Goal: Transaction & Acquisition: Purchase product/service

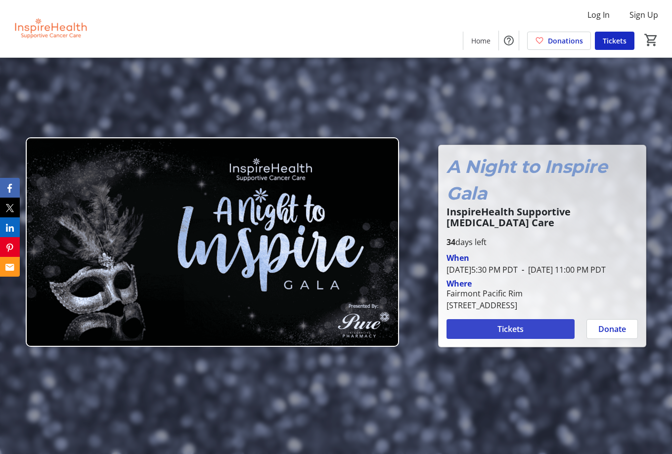
click at [508, 330] on span "Tickets" at bounding box center [511, 329] width 26 height 12
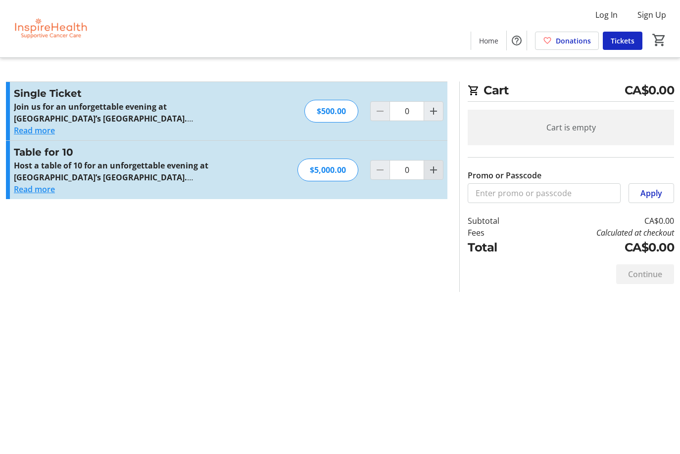
click at [434, 169] on mat-icon "Increment by one" at bounding box center [433, 170] width 12 height 12
type input "1"
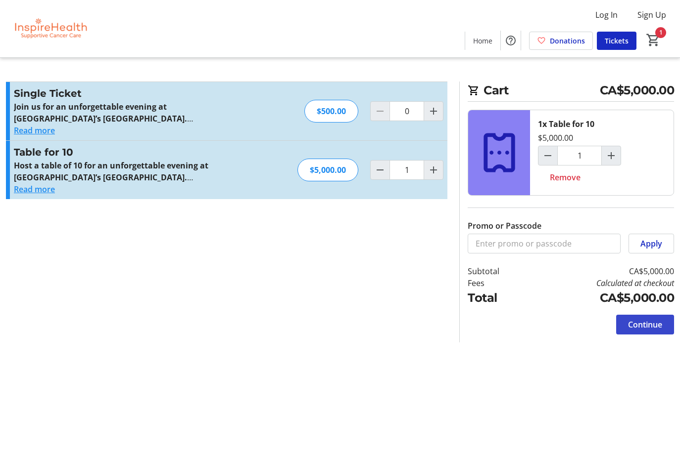
click at [644, 326] on span "Continue" at bounding box center [645, 325] width 34 height 12
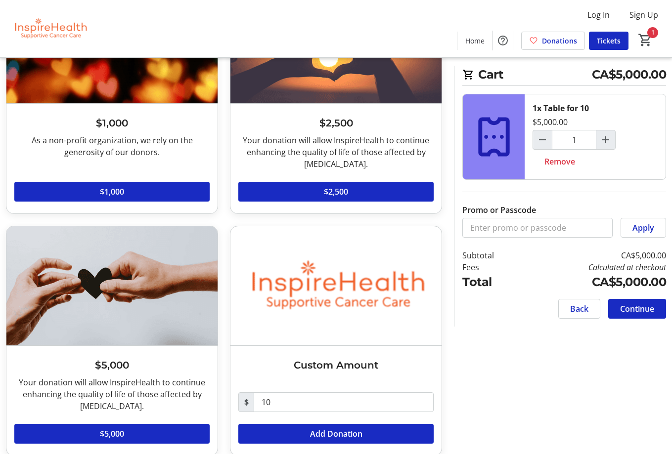
scroll to position [371, 0]
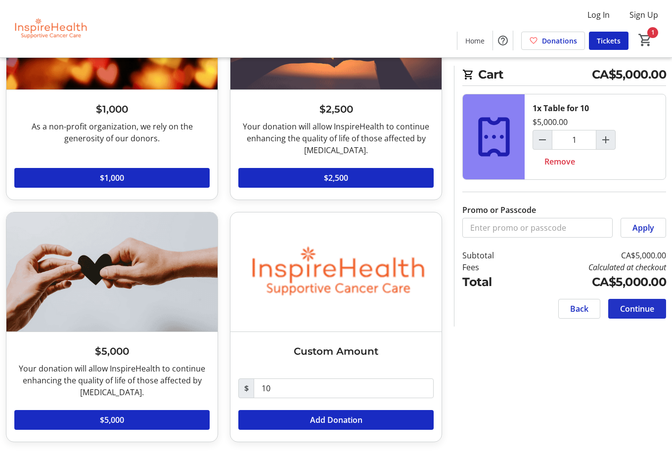
click at [637, 308] on span "Continue" at bounding box center [637, 309] width 34 height 12
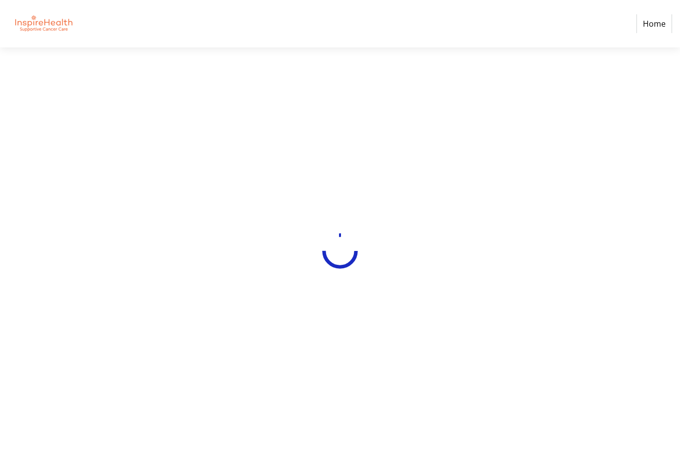
select select "CA"
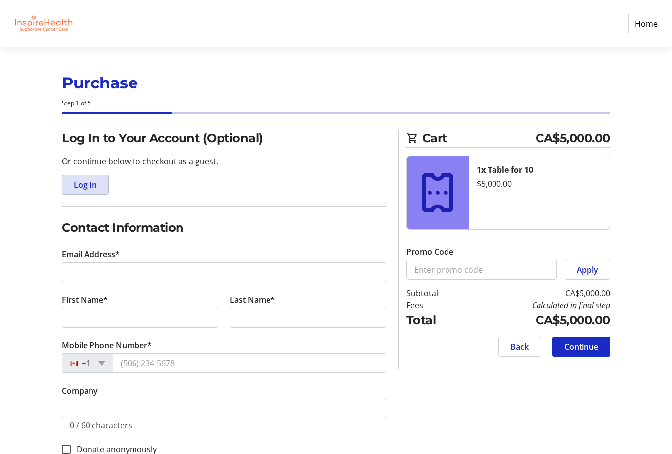
click at [92, 184] on span "Log In" at bounding box center [85, 185] width 23 height 12
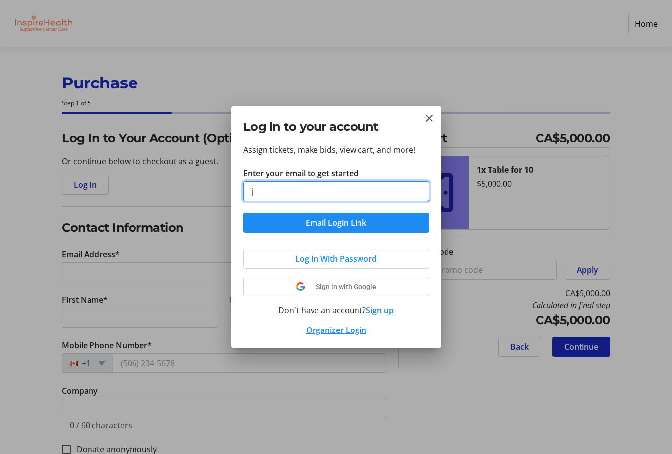
type input "[EMAIL_ADDRESS][PERSON_NAME][PERSON_NAME][DOMAIN_NAME]"
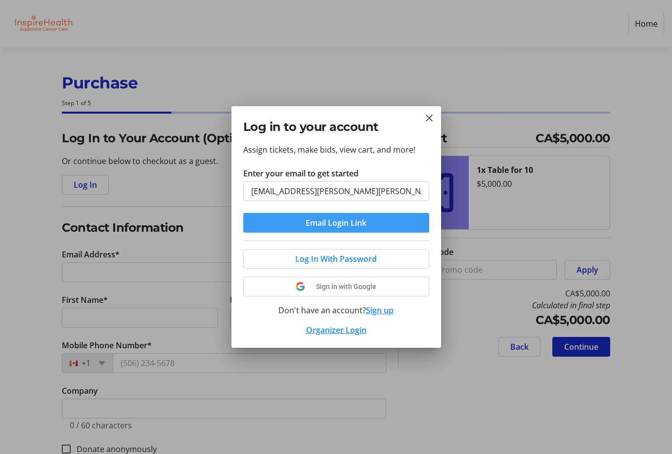
click at [336, 224] on span "Email Login Link" at bounding box center [336, 223] width 61 height 12
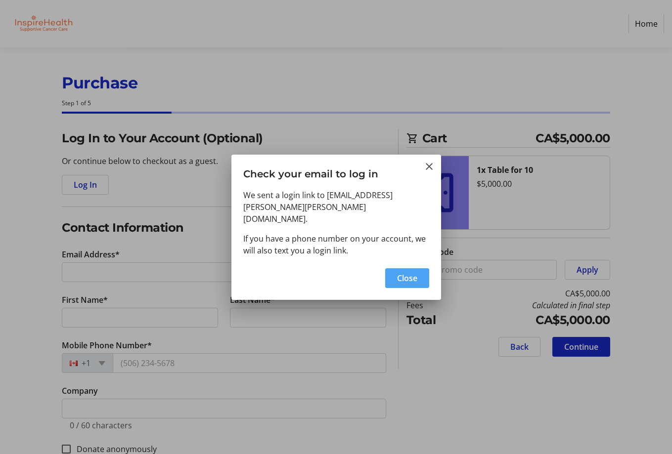
click at [405, 272] on span "Close" at bounding box center [407, 278] width 20 height 12
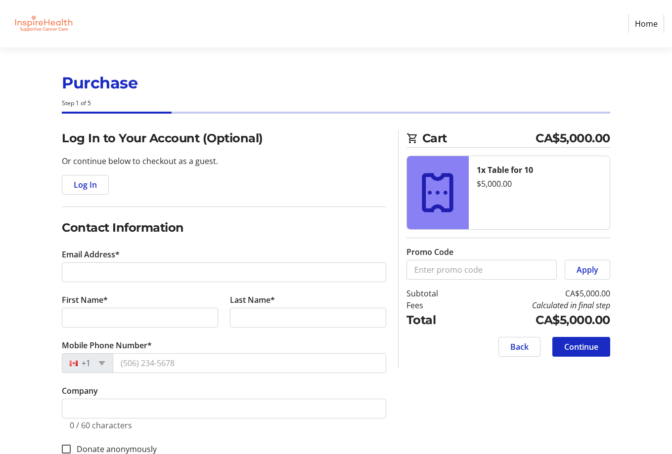
select select "CA"
type input "[EMAIL_ADDRESS][PERSON_NAME][PERSON_NAME][DOMAIN_NAME]"
type input "[PERSON_NAME][PERSON_NAME]"
type input "[PERSON_NAME]"
type input "[PHONE_NUMBER]"
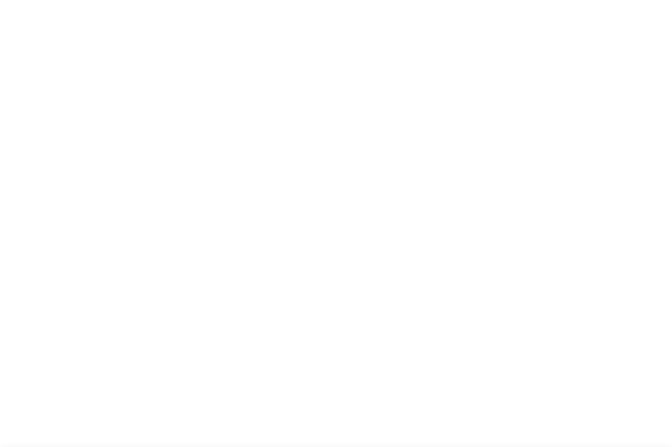
select select "CA"
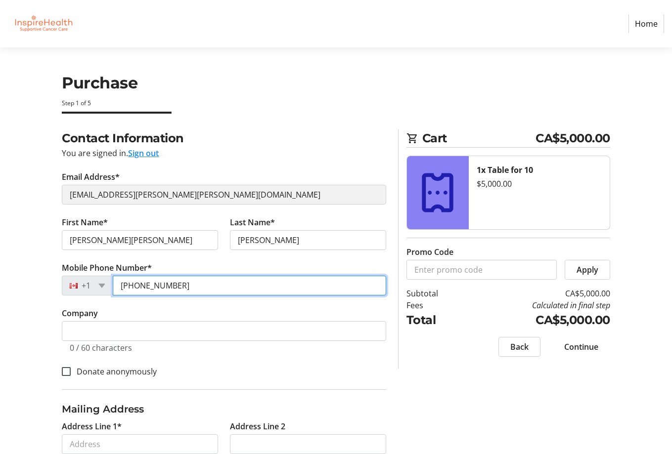
drag, startPoint x: 182, startPoint y: 285, endPoint x: 142, endPoint y: 287, distance: 39.6
click at [142, 287] on input "[PHONE_NUMBER]" at bounding box center [249, 286] width 273 height 20
type input "(778) 772-8485"
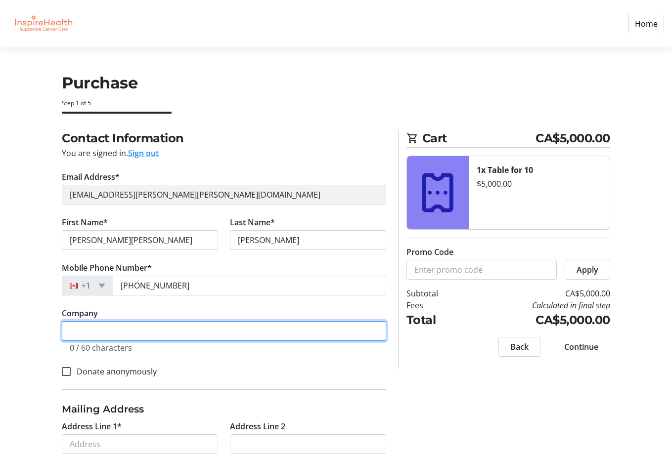
click at [126, 334] on input "Company" at bounding box center [224, 331] width 324 height 20
type input "J ROBERT THIBODEAU ARCHITECTURE + DESIGN INC"
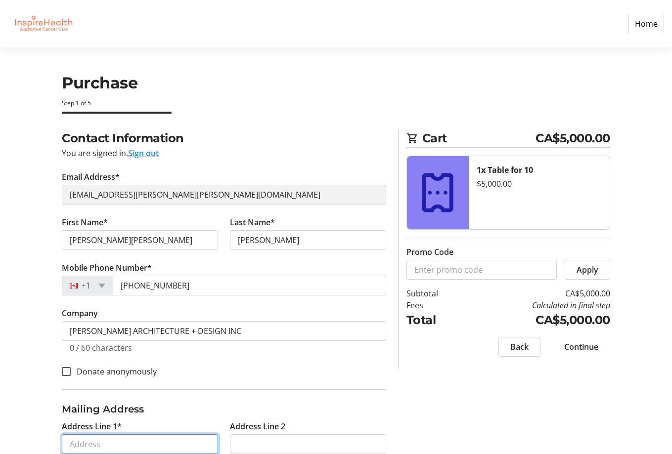
type input "138 8th avenue West"
type input "Vancouver"
select select "BC"
type input "V5Y 1N2"
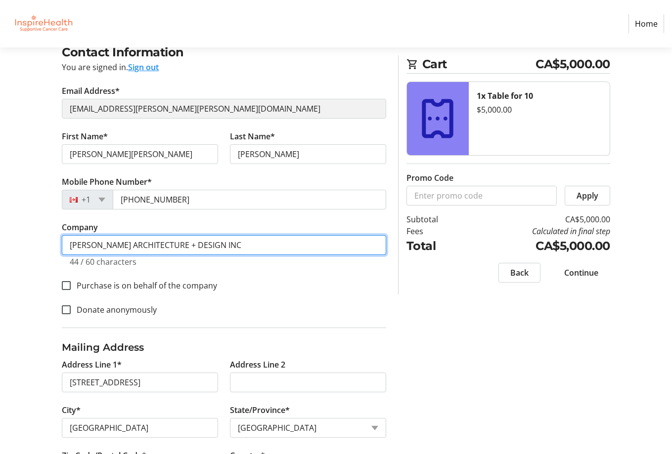
scroll to position [90, 0]
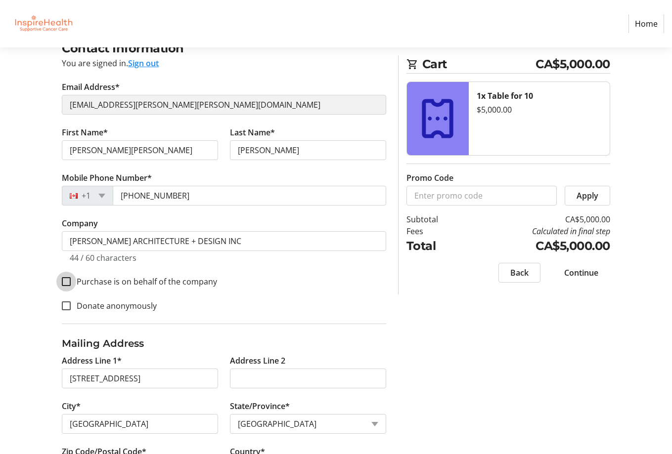
drag, startPoint x: 66, startPoint y: 282, endPoint x: 71, endPoint y: 284, distance: 5.8
click at [66, 282] on input "Purchase is on behalf of the company" at bounding box center [66, 281] width 9 height 9
checkbox input "true"
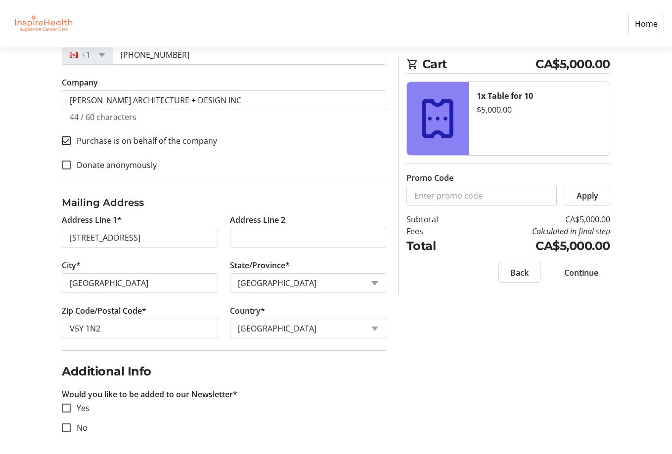
scroll to position [234, 0]
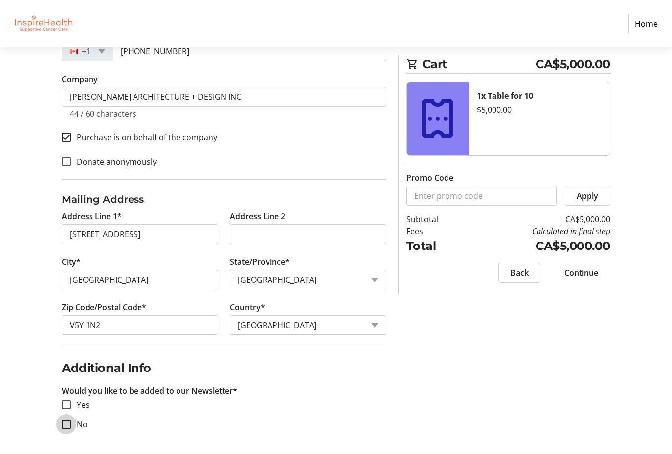
click at [66, 424] on input "No" at bounding box center [66, 424] width 9 height 9
checkbox input "true"
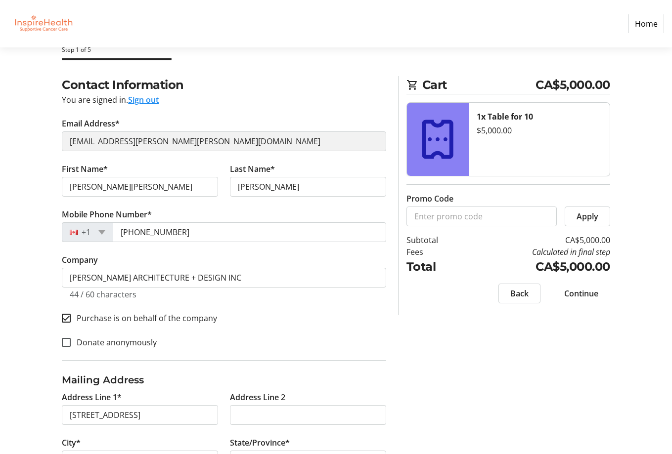
scroll to position [59, 0]
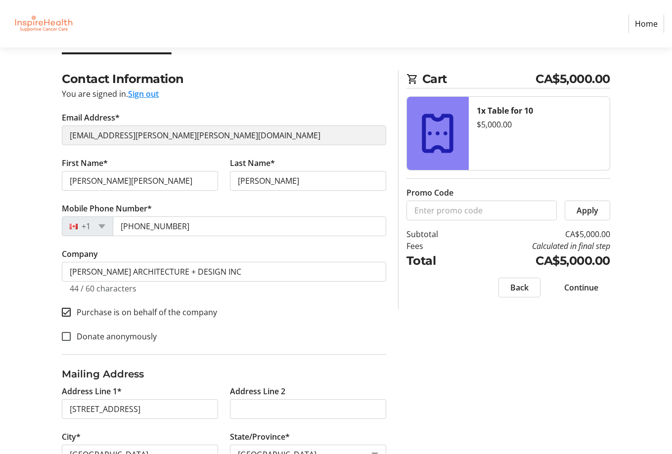
click at [579, 289] on span "Continue" at bounding box center [581, 288] width 34 height 12
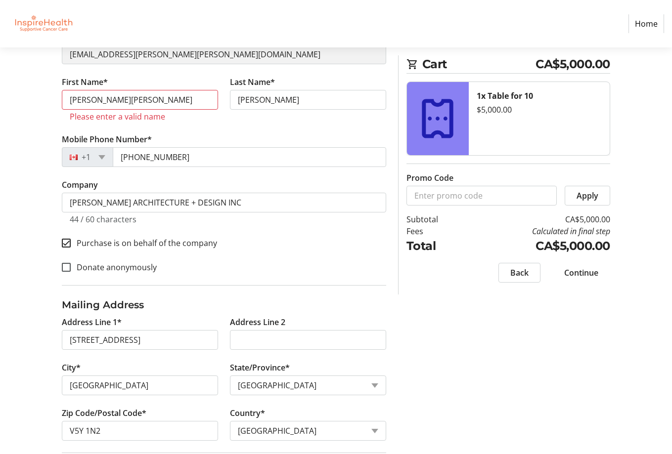
scroll to position [153, 0]
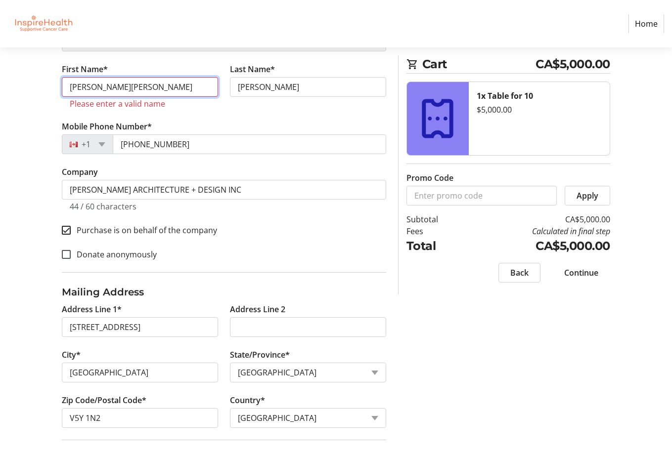
click at [75, 88] on input "[PERSON_NAME][PERSON_NAME]" at bounding box center [140, 87] width 156 height 20
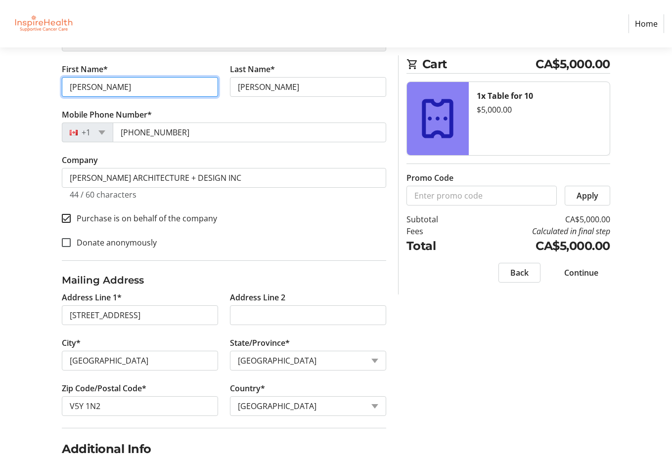
type input "Robert"
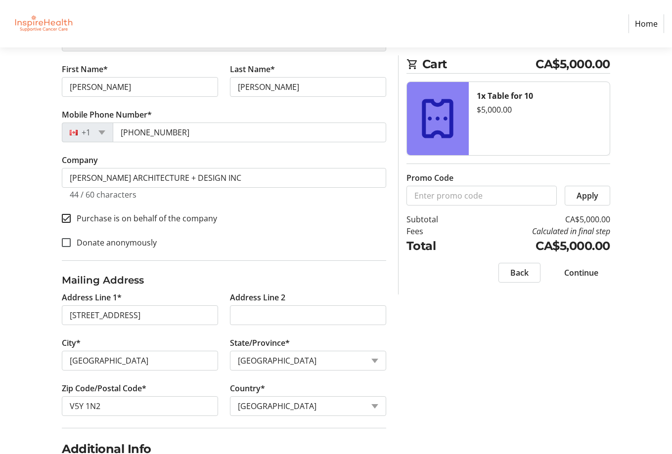
click at [584, 273] on span "Continue" at bounding box center [581, 273] width 34 height 12
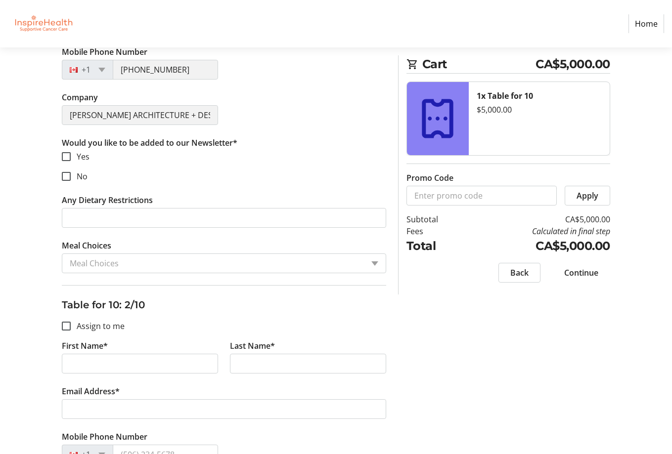
scroll to position [321, 0]
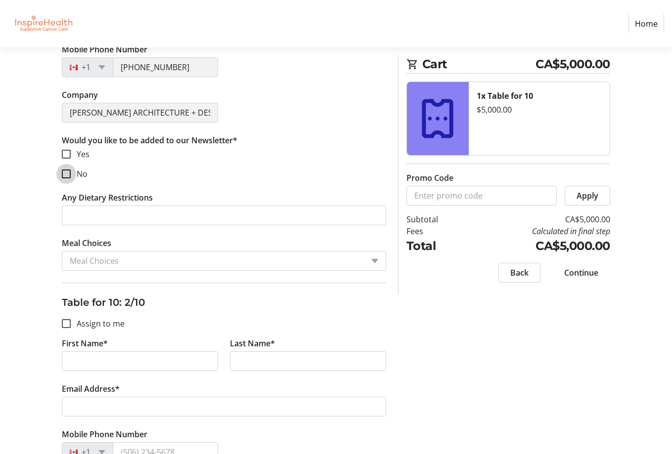
click at [66, 174] on input "No" at bounding box center [66, 174] width 9 height 9
checkbox input "true"
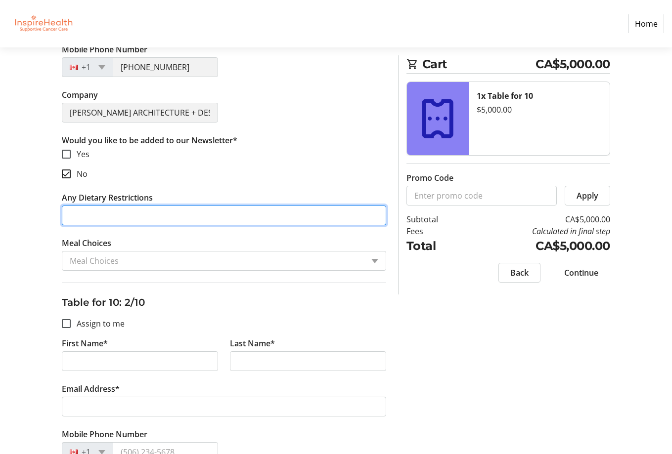
click at [149, 217] on input "Any Dietary Restrictions" at bounding box center [224, 216] width 324 height 20
type input "No"
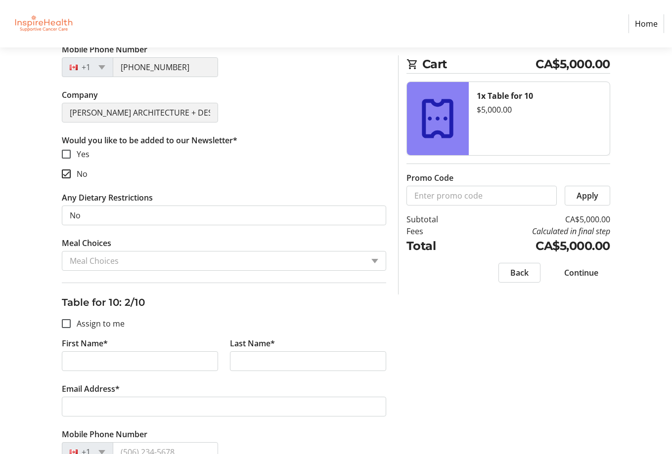
click at [130, 262] on input "Meal Choices" at bounding box center [217, 261] width 294 height 12
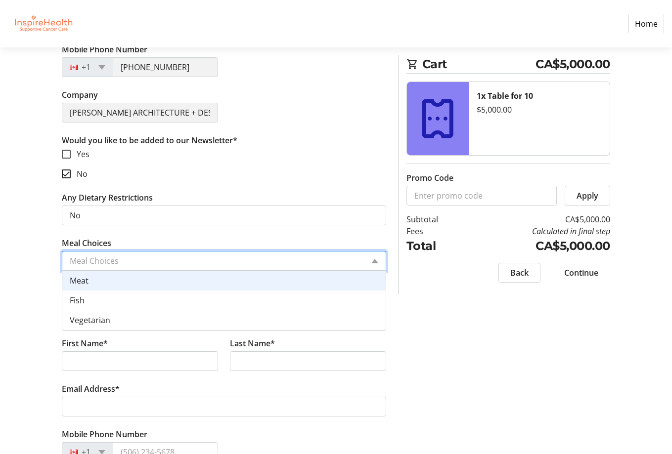
click at [81, 280] on span "Meat" at bounding box center [79, 280] width 19 height 11
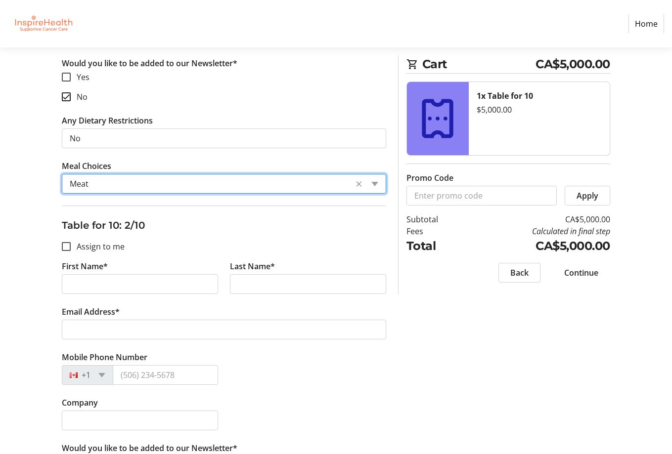
scroll to position [402, 0]
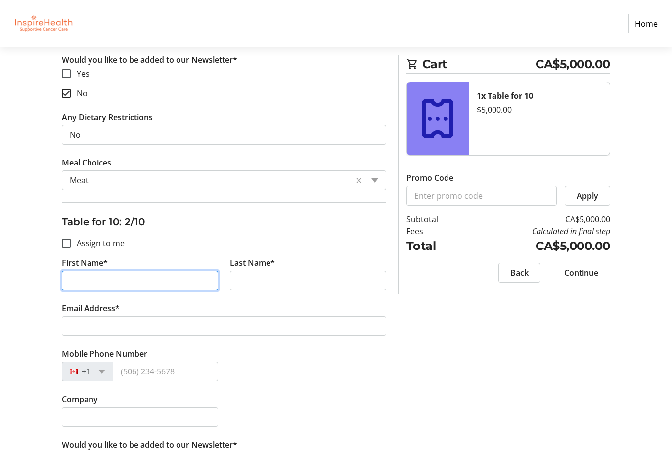
click at [129, 277] on input "First Name*" at bounding box center [140, 281] width 156 height 20
type input "Lorelei"
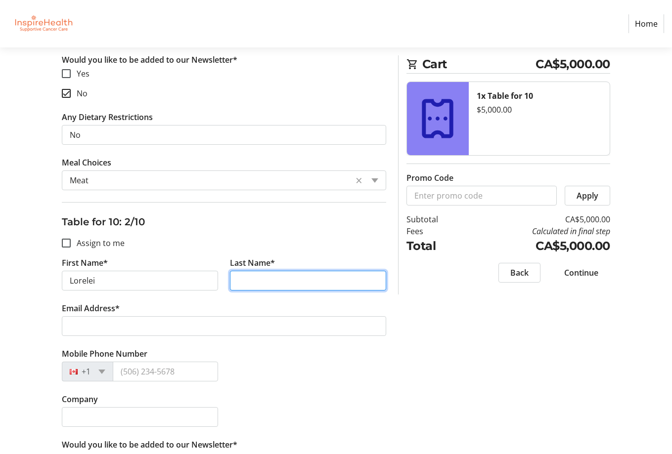
click at [249, 283] on input "Last Name*" at bounding box center [308, 281] width 156 height 20
type input "Russell"
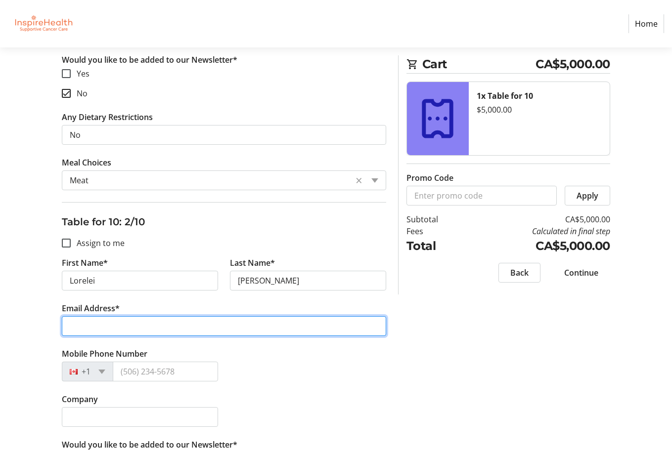
click at [87, 328] on input "Email Address*" at bounding box center [224, 327] width 324 height 20
type input "lorrus@me.com"
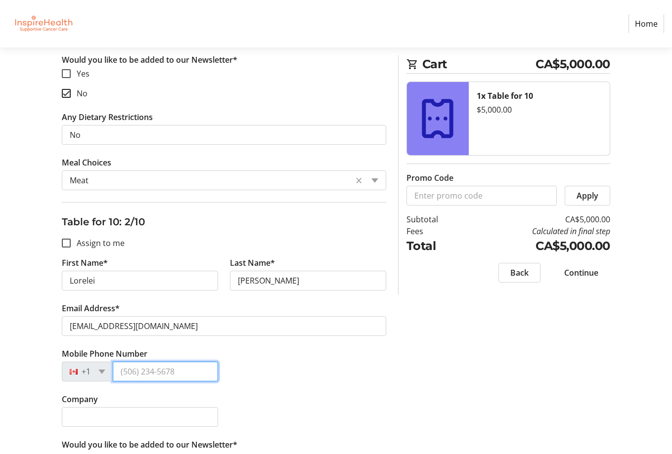
click at [147, 374] on input "Mobile Phone Number" at bounding box center [165, 372] width 105 height 20
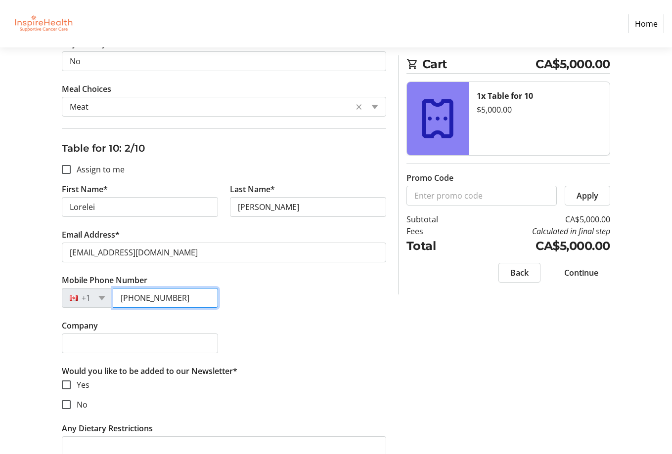
scroll to position [487, 0]
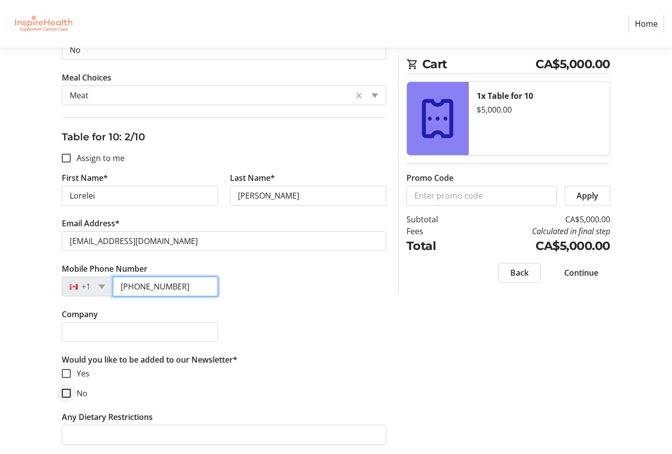
type input "(604) 614-2693"
click at [67, 393] on input "No" at bounding box center [66, 393] width 9 height 9
checkbox input "true"
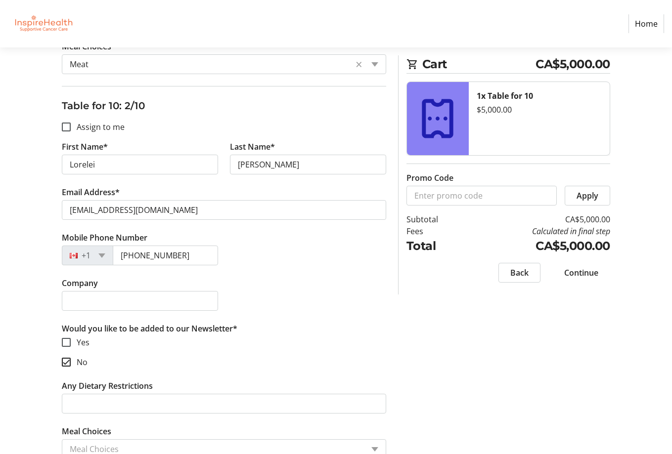
scroll to position [518, 0]
click at [83, 298] on input "Company" at bounding box center [140, 301] width 156 height 20
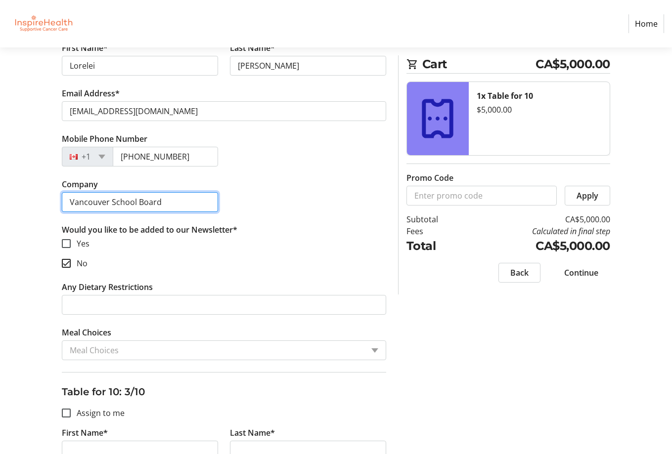
scroll to position [629, 0]
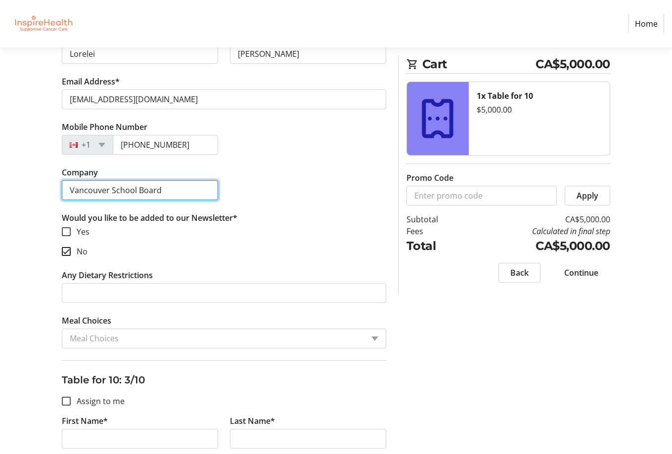
type input "Vancouver School Board"
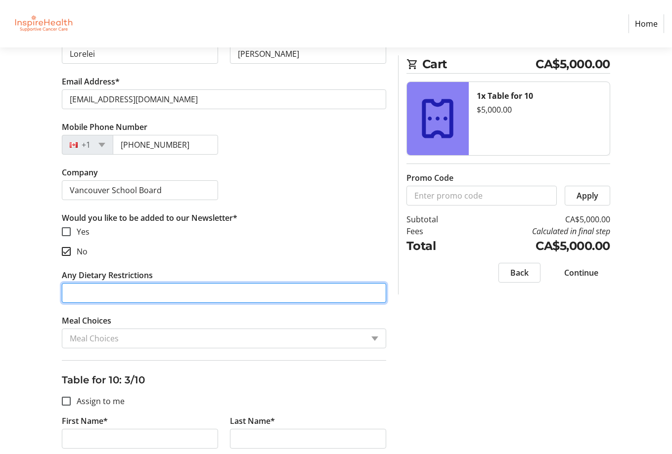
click at [157, 293] on input "Any Dietary Restrictions" at bounding box center [224, 293] width 324 height 20
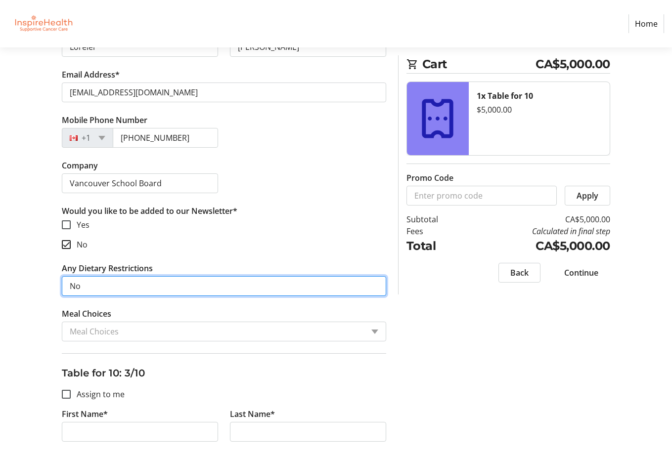
type input "No"
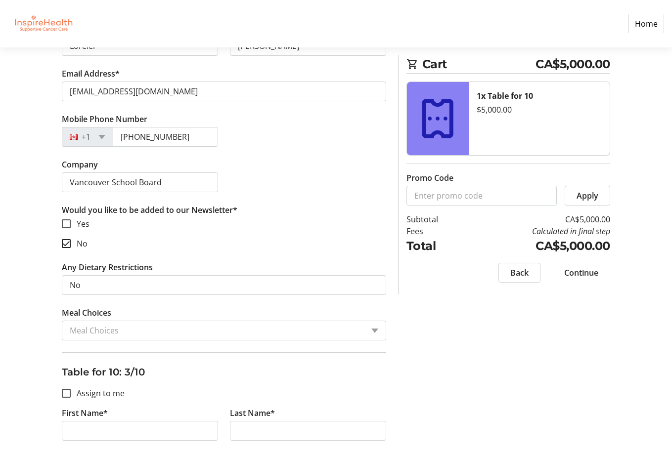
click at [160, 342] on fieldset "Table for 10: 2/10 Assign to me First Name* Lorelei Last Name* Russell Email Ad…" at bounding box center [224, 159] width 324 height 385
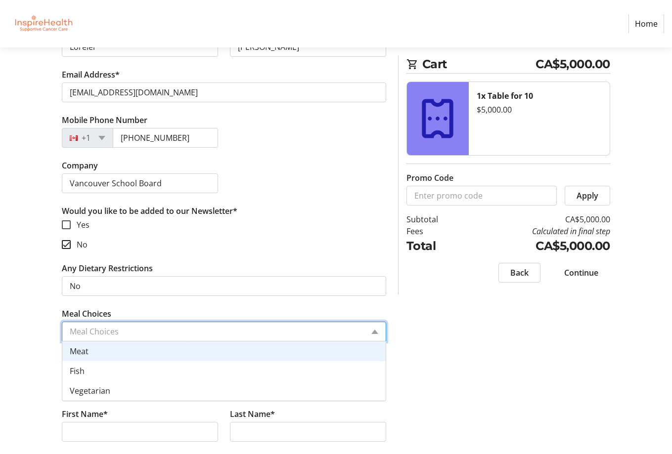
click at [152, 330] on input "Meal Choices" at bounding box center [217, 332] width 294 height 12
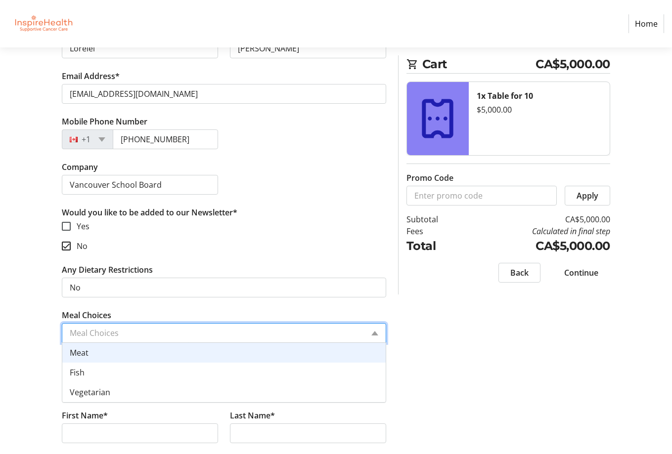
click at [129, 352] on div "Meat" at bounding box center [223, 353] width 323 height 20
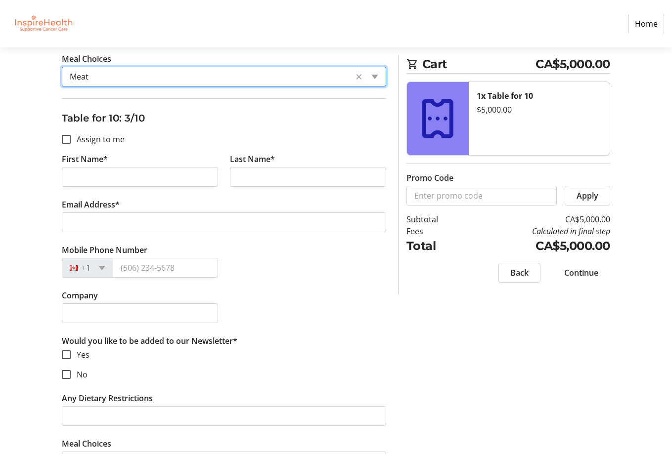
scroll to position [905, 0]
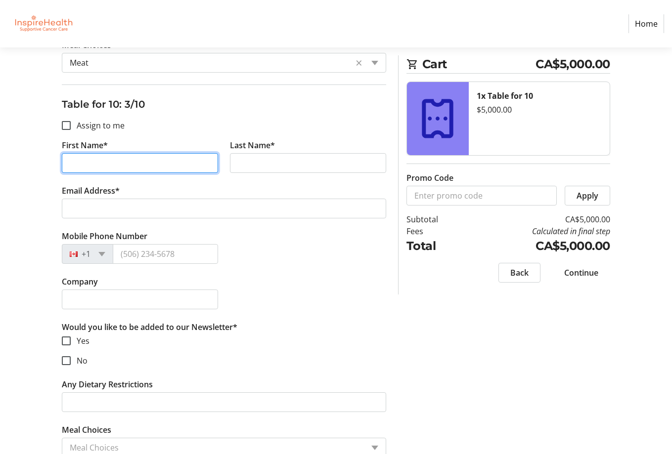
click at [99, 160] on input "First Name*" at bounding box center [140, 163] width 156 height 20
type input "Harsh"
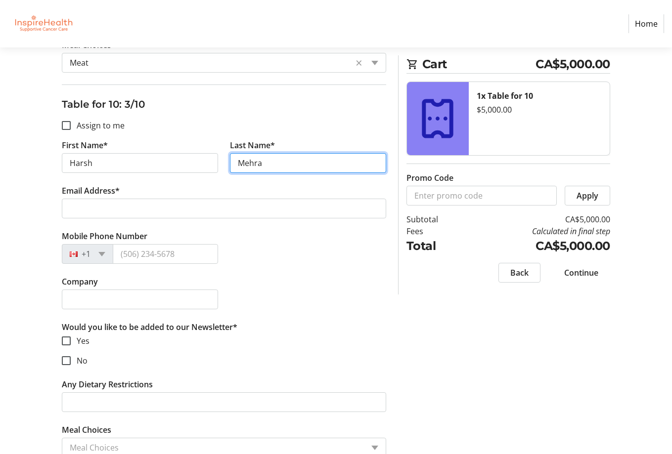
type input "Mehra"
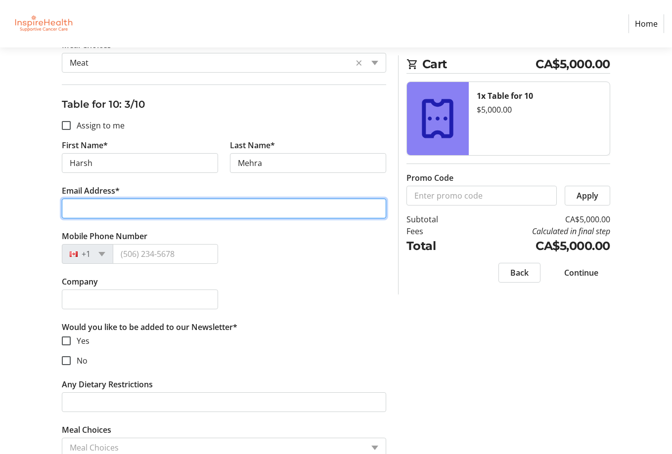
click at [83, 208] on input "Email Address*" at bounding box center [224, 209] width 324 height 20
type input "harsh.mehra@gotad.ca"
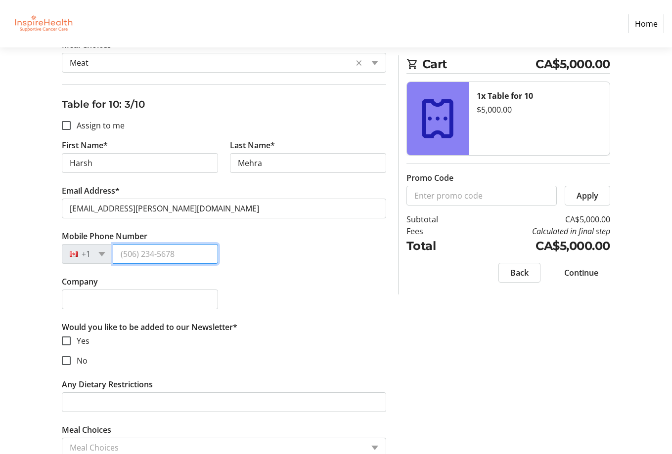
click at [134, 255] on input "Mobile Phone Number" at bounding box center [165, 254] width 105 height 20
type input "(778) 896-9399"
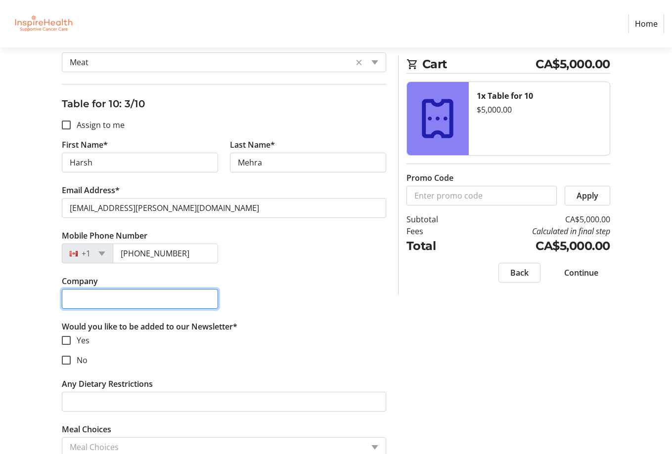
click at [105, 300] on input "Company" at bounding box center [140, 299] width 156 height 20
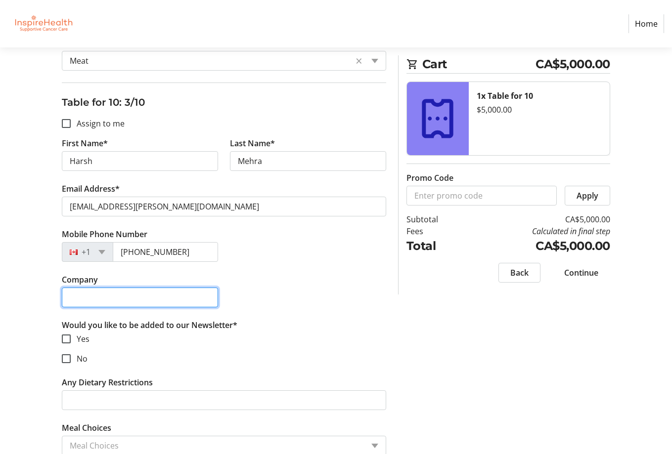
click at [105, 300] on input "Company" at bounding box center [140, 298] width 156 height 20
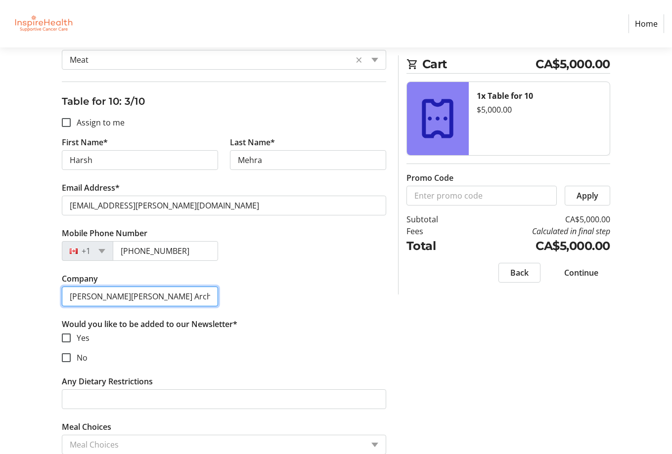
scroll to position [0, 26]
type input "J.Robert Thibodeau Architecture + Design Inc."
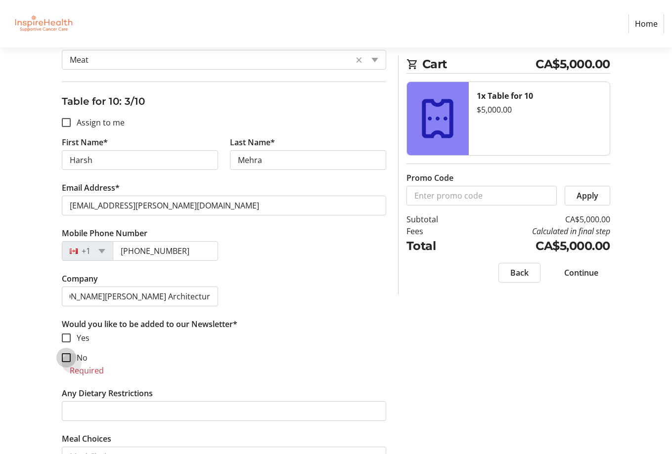
scroll to position [0, 0]
click at [70, 358] on input "No" at bounding box center [66, 358] width 9 height 9
checkbox input "true"
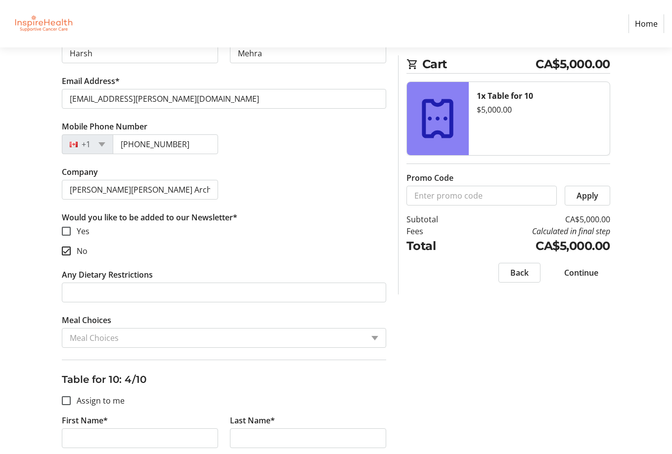
scroll to position [1019, 0]
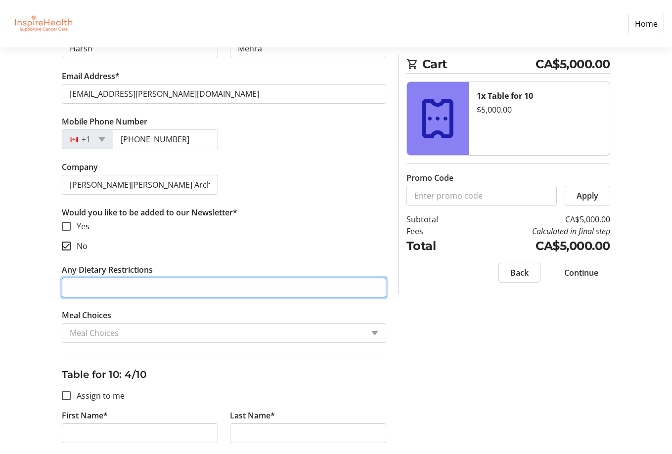
click at [106, 284] on input "Any Dietary Restrictions" at bounding box center [224, 288] width 324 height 20
type input "No"
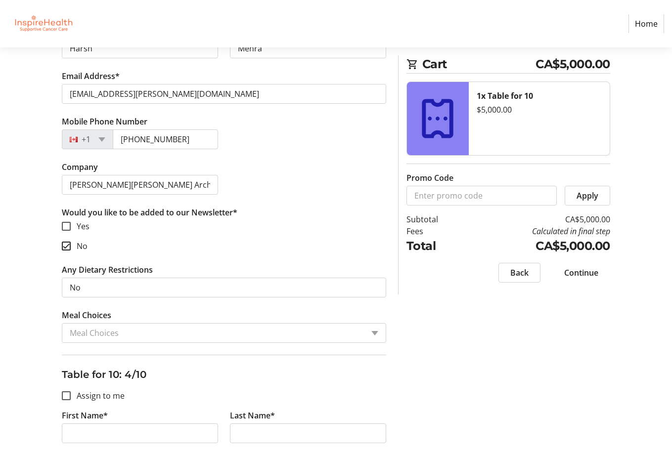
click at [227, 382] on h3 "Table for 10: 4/10" at bounding box center [224, 374] width 324 height 15
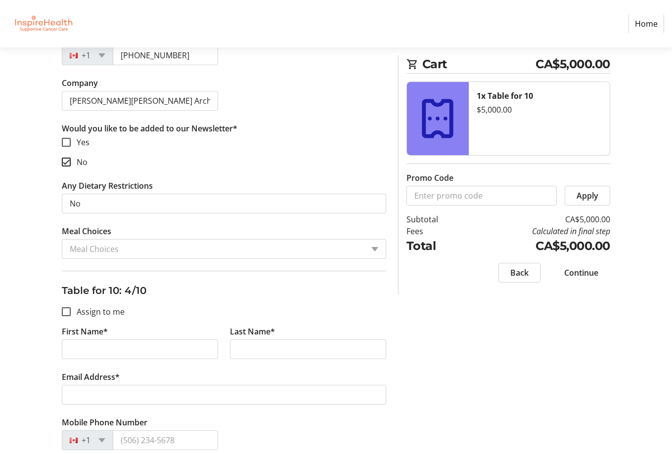
scroll to position [1105, 0]
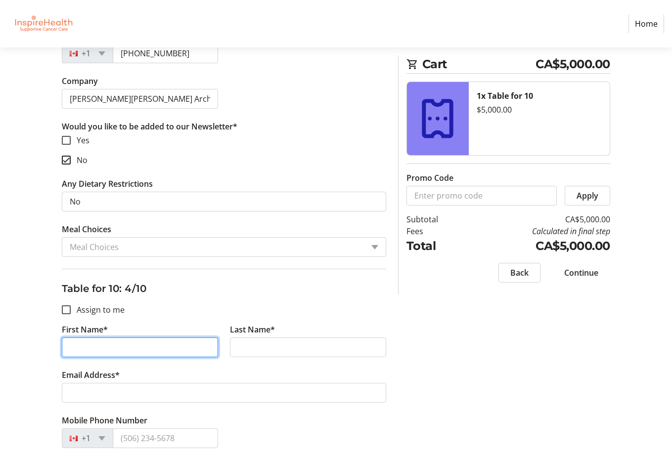
click at [105, 350] on input "First Name*" at bounding box center [140, 348] width 156 height 20
type input "Smita"
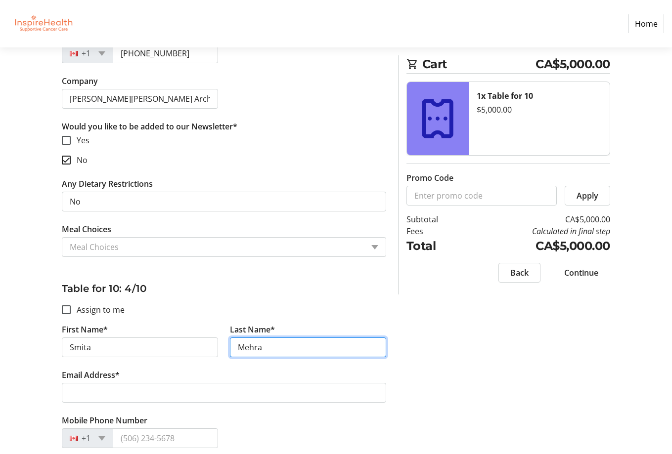
type input "Mehra"
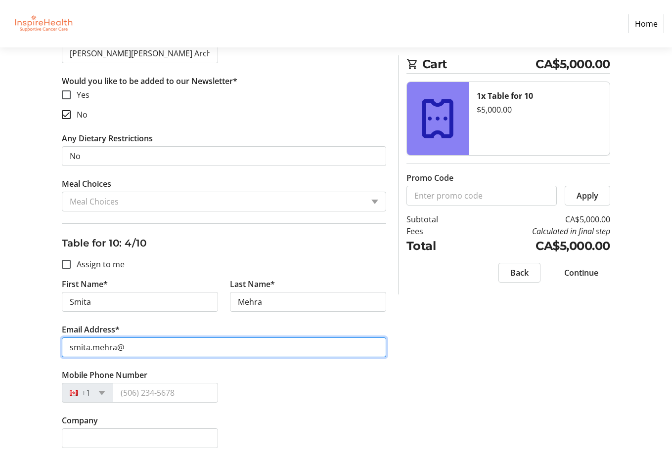
scroll to position [1154, 0]
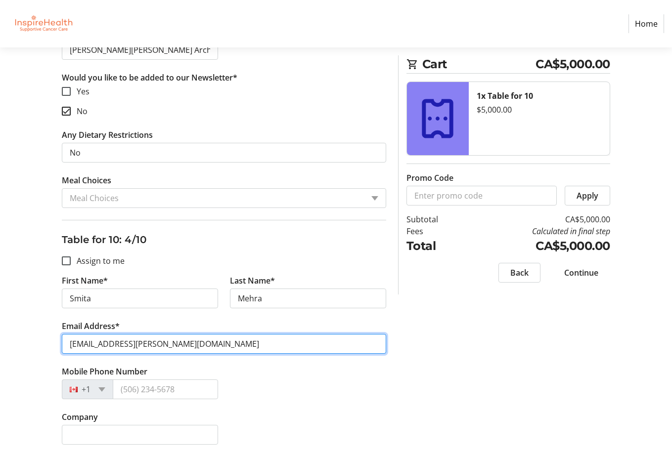
type input "smita.mehra@gotad.ca"
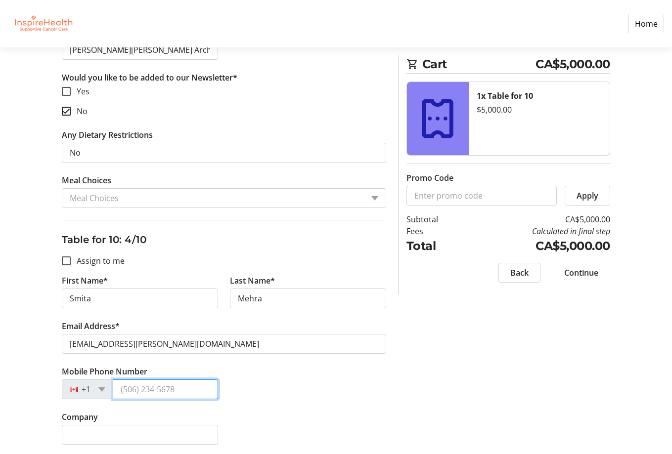
click at [181, 388] on input "Mobile Phone Number" at bounding box center [165, 390] width 105 height 20
type input "(778) 798-8377"
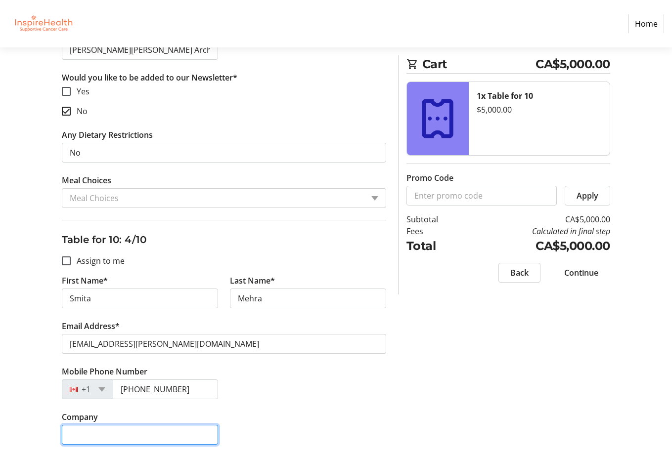
click at [162, 438] on input "Company" at bounding box center [140, 435] width 156 height 20
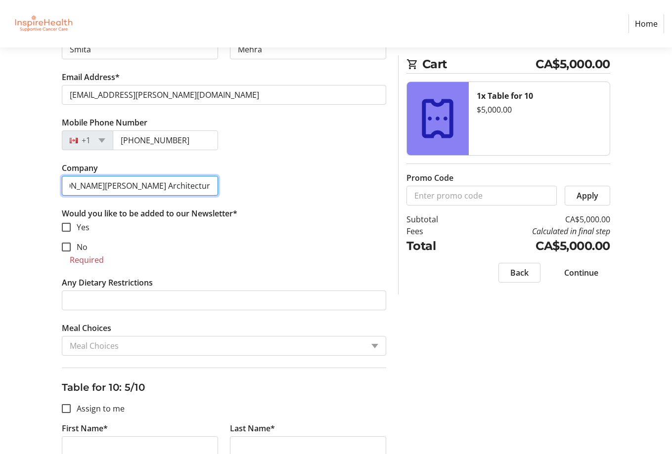
scroll to position [1404, 0]
type input "J.Robert Thibodeau Architecture + Design Inc."
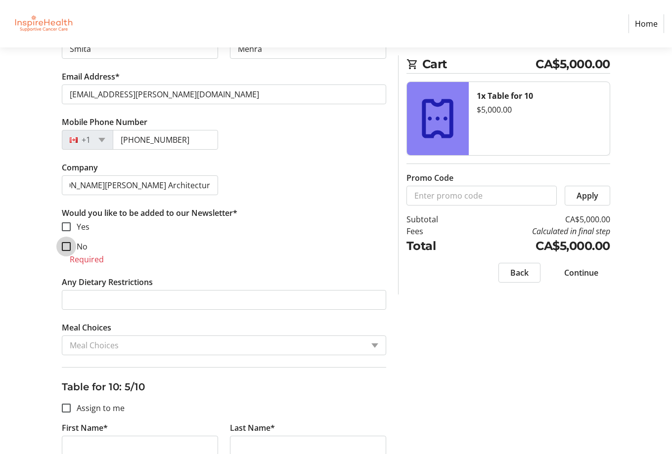
scroll to position [0, 0]
click at [67, 247] on input "No" at bounding box center [66, 246] width 9 height 9
checkbox input "true"
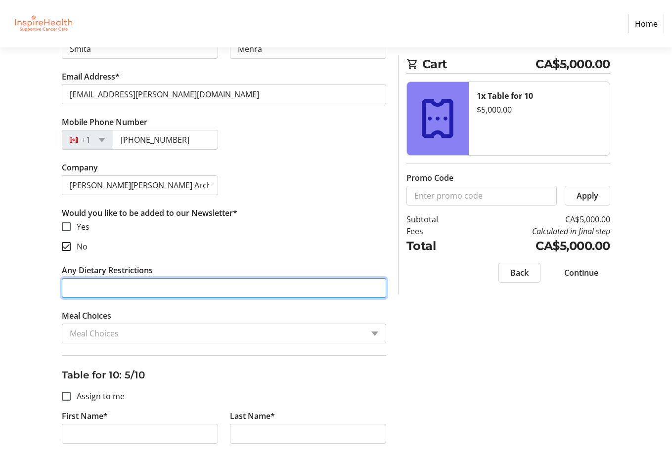
click at [110, 286] on input "Any Dietary Restrictions" at bounding box center [224, 288] width 324 height 20
type input "No"
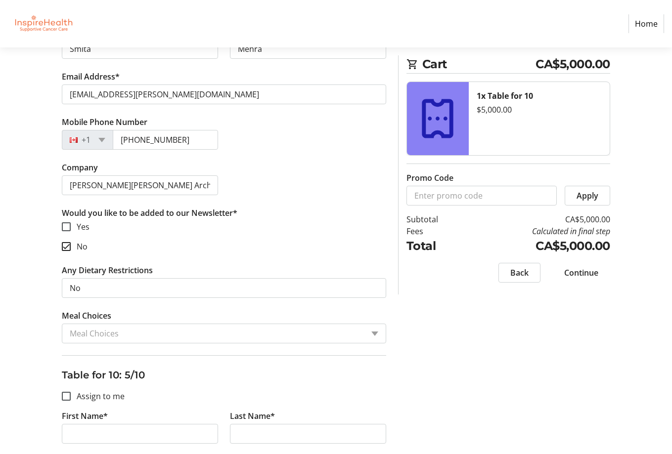
click at [234, 265] on tr-form-field "Any Dietary Restrictions No" at bounding box center [224, 287] width 324 height 45
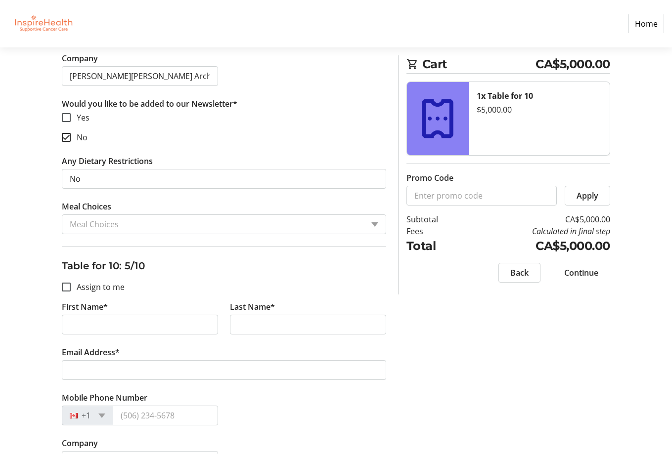
scroll to position [1514, 0]
click at [68, 286] on input "Assign to me" at bounding box center [66, 286] width 9 height 9
checkbox input "true"
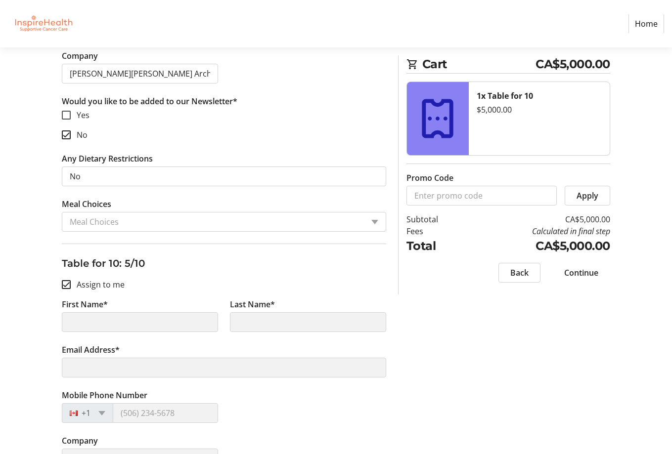
type input "Robert"
type input "[PERSON_NAME]"
type input "[EMAIL_ADDRESS][PERSON_NAME][PERSON_NAME][DOMAIN_NAME]"
type input "(778) 772-8485"
type input "J ROBERT THIBODEAU ARCHITECTURE + DESIGN INC"
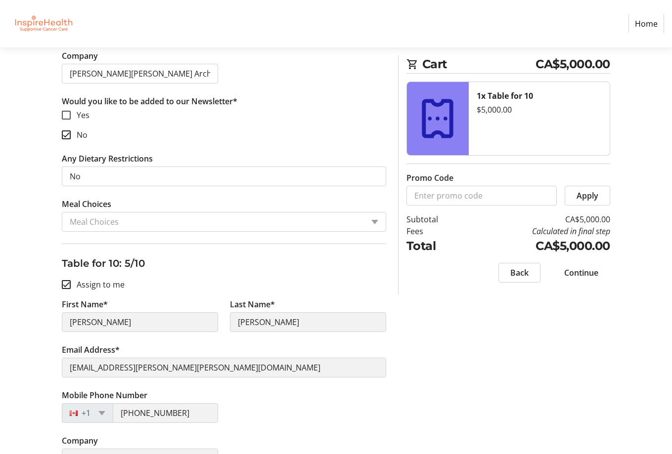
scroll to position [1517, 0]
click at [68, 283] on input "Assign to me" at bounding box center [66, 283] width 9 height 9
checkbox input "false"
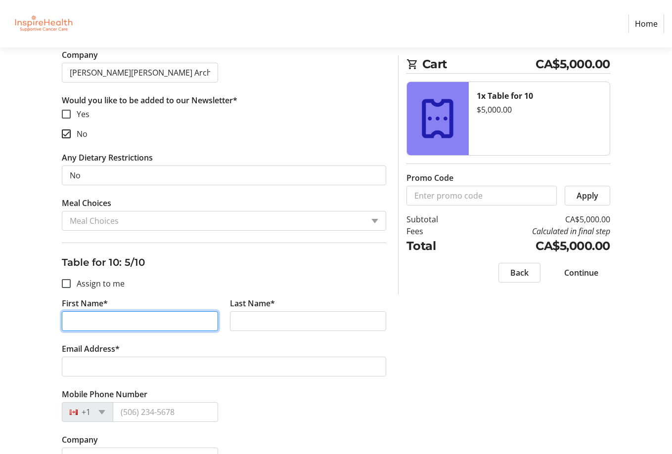
click at [104, 315] on input "First Name*" at bounding box center [140, 322] width 156 height 20
type input "Ivana"
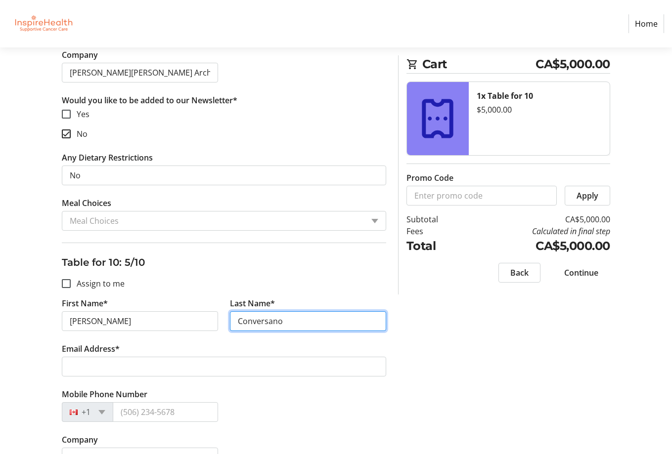
type input "Conversano"
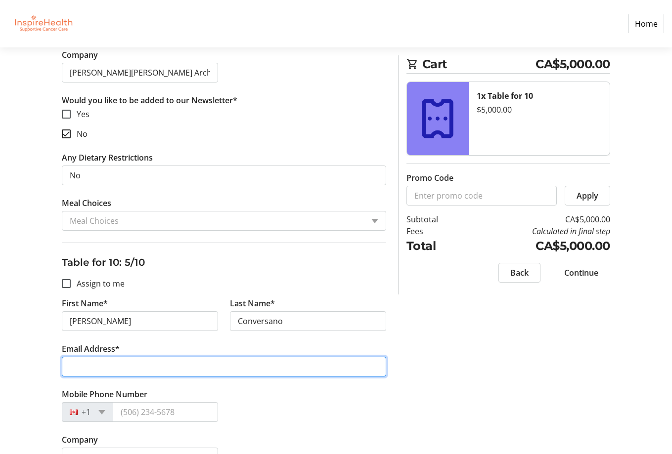
click at [121, 364] on input "Email Address*" at bounding box center [224, 367] width 324 height 20
type input "ivana.conversano@gotad.ca"
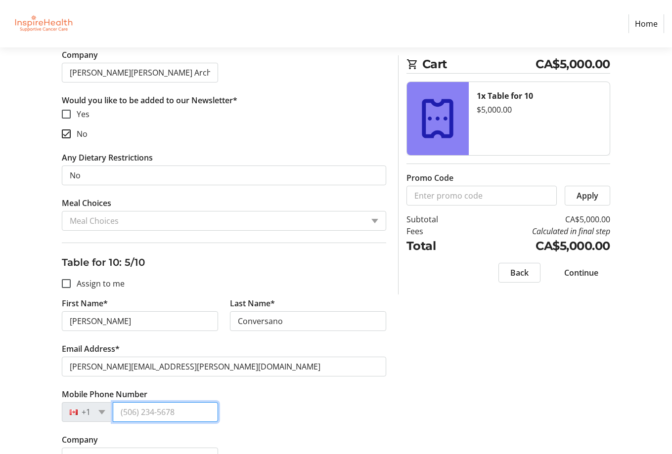
click at [172, 409] on input "Mobile Phone Number" at bounding box center [165, 413] width 105 height 20
type input "(604) 356-8304"
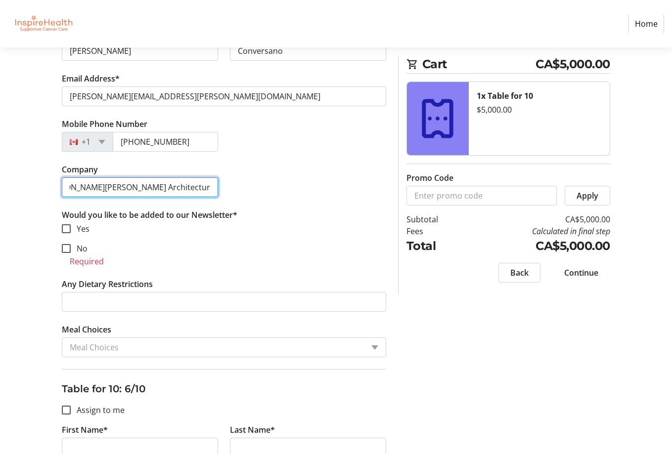
scroll to position [1789, 0]
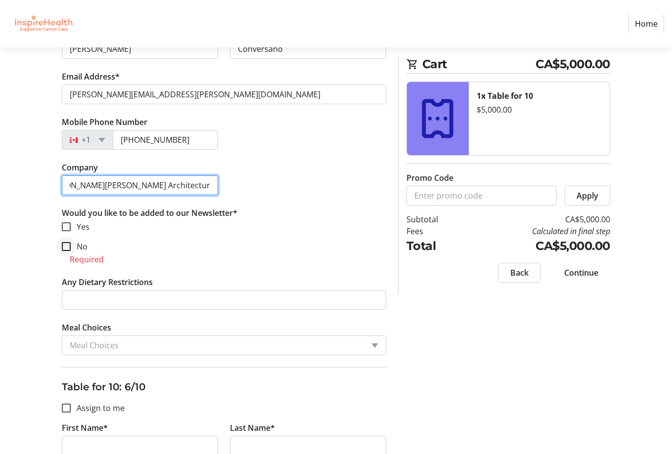
type input "J.Robert Thibodeau Architecture + Design Inc."
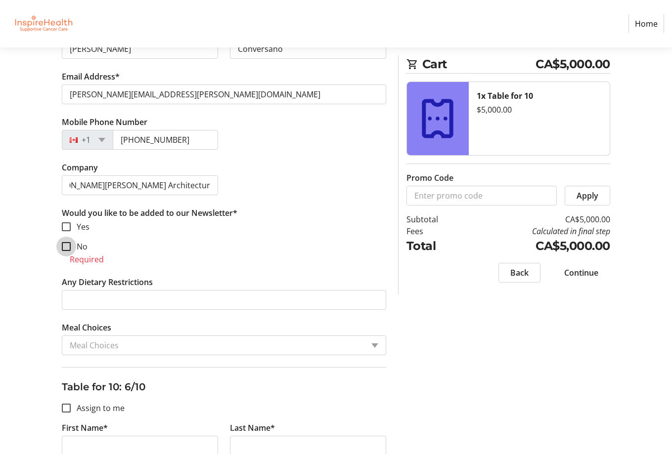
scroll to position [0, 0]
click at [66, 248] on input "No" at bounding box center [66, 246] width 9 height 9
checkbox input "true"
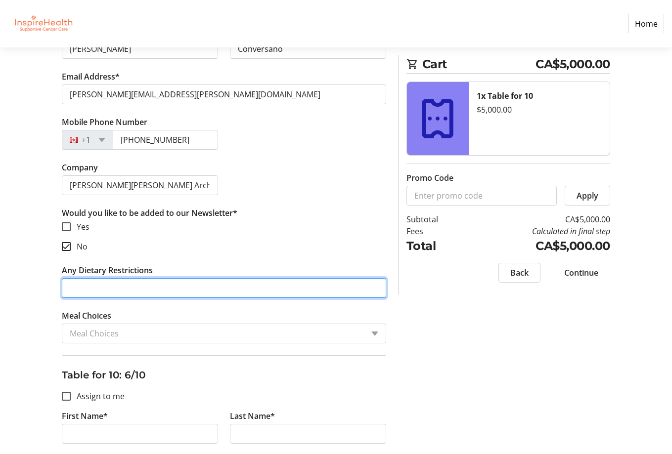
click at [122, 286] on input "Any Dietary Restrictions" at bounding box center [224, 288] width 324 height 20
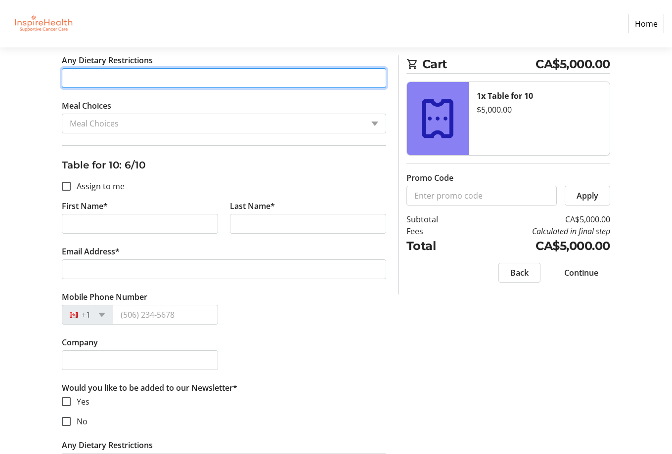
scroll to position [2010, 0]
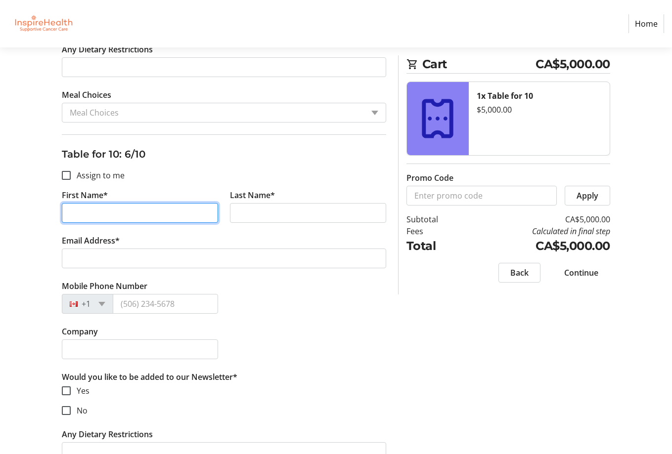
click at [88, 213] on input "First Name*" at bounding box center [140, 213] width 156 height 20
type input "Annie"
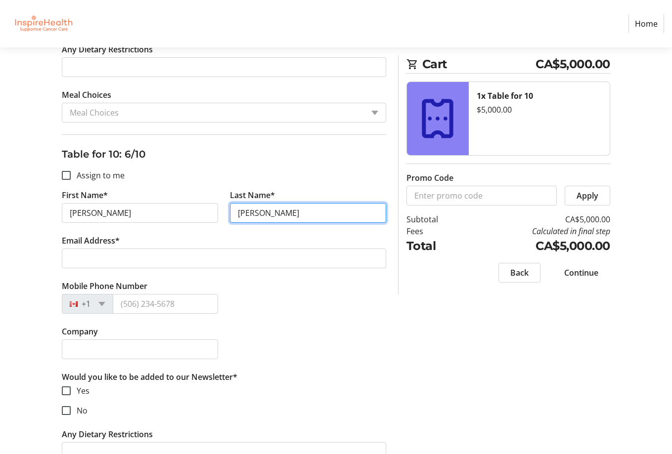
type input "Charbonneau"
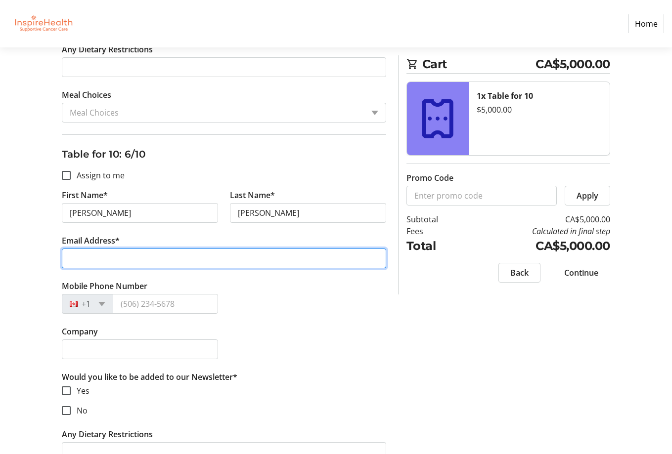
click at [93, 258] on input "Email Address*" at bounding box center [224, 259] width 324 height 20
type input "annie.charbonneau@gsa-gea.ca"
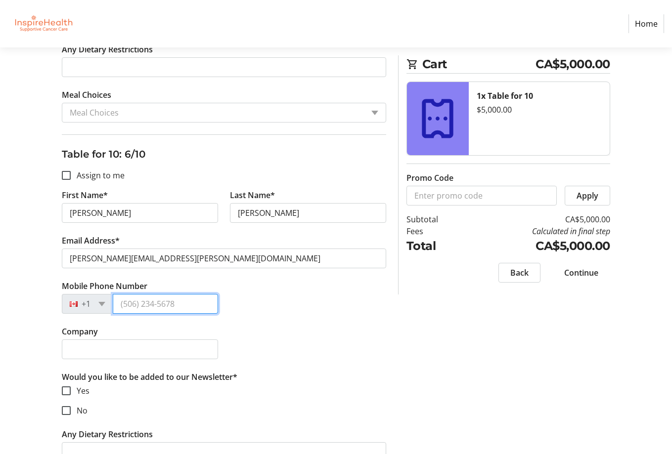
click at [122, 307] on input "Mobile Phone Number" at bounding box center [165, 304] width 105 height 20
type input "(250) 891-4663"
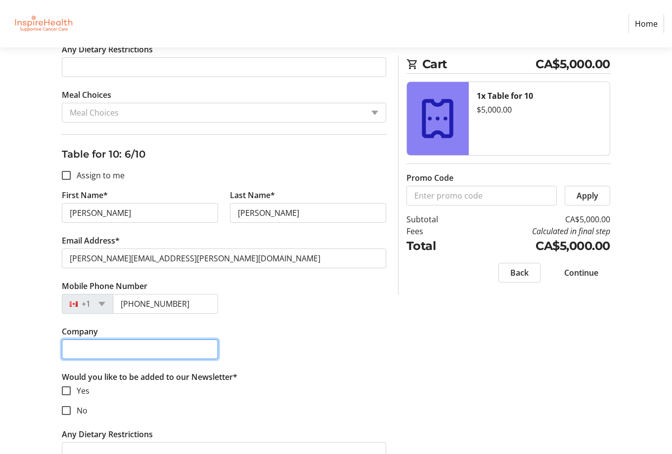
click at [146, 345] on input "Company" at bounding box center [140, 350] width 156 height 20
type input "Group Study Architecture Inc."
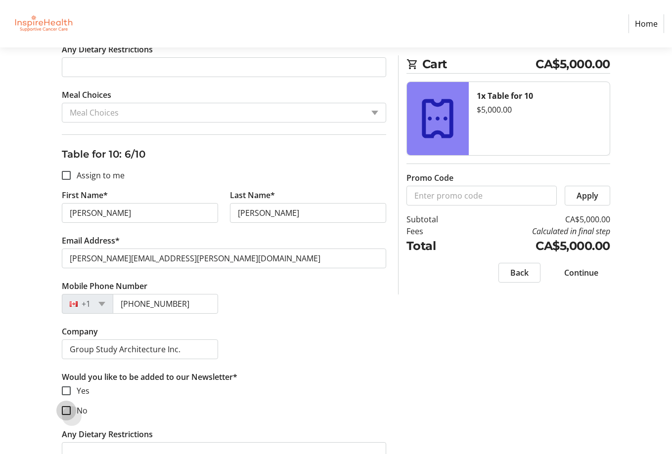
drag, startPoint x: 68, startPoint y: 406, endPoint x: 128, endPoint y: 398, distance: 60.4
click at [68, 407] on input "No" at bounding box center [66, 411] width 9 height 9
checkbox input "true"
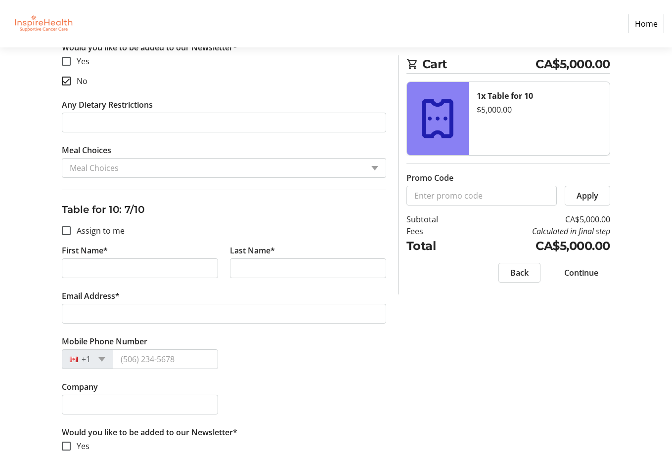
scroll to position [2342, 0]
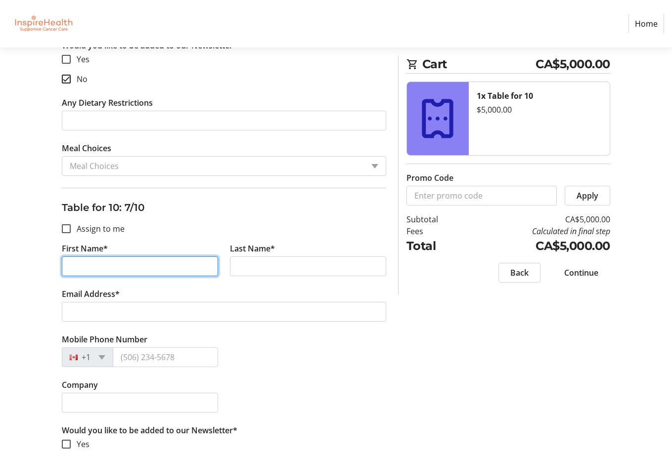
click at [107, 267] on input "First Name*" at bounding box center [140, 267] width 156 height 20
type input "O"
type input "Peter"
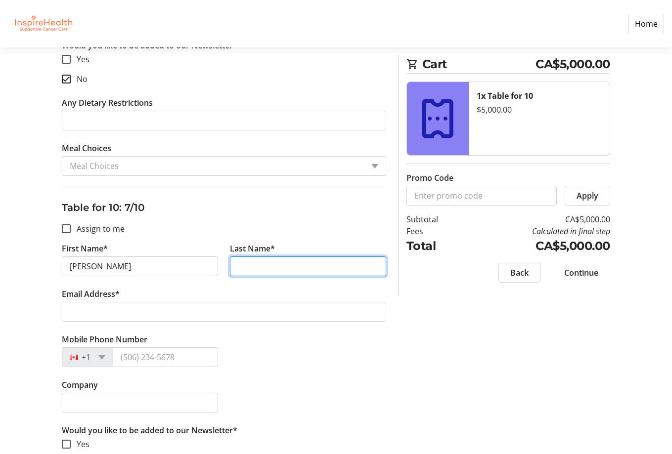
click at [273, 267] on input "Last Name*" at bounding box center [308, 267] width 156 height 20
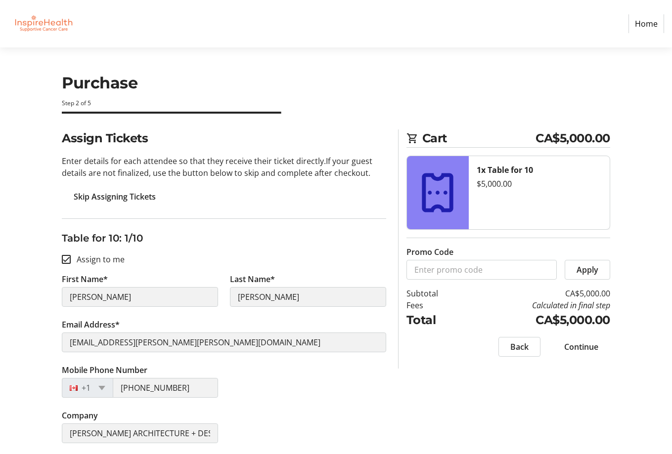
type input "Cazalbasu"
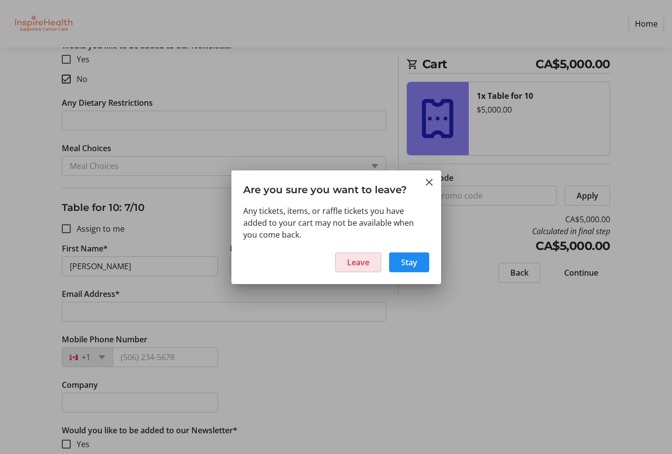
click at [359, 261] on span "Leave" at bounding box center [358, 263] width 22 height 12
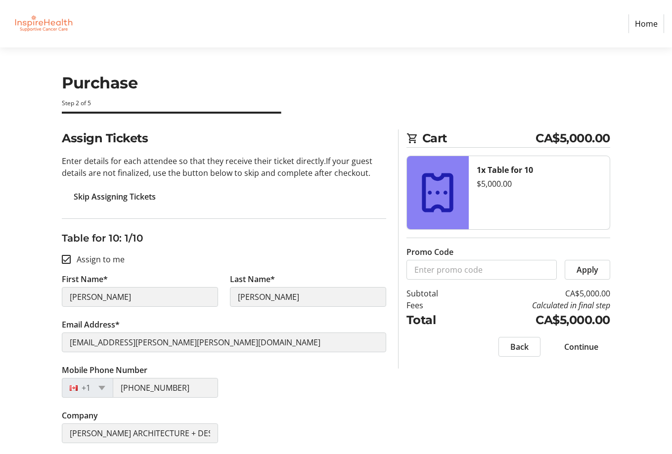
scroll to position [2342, 0]
click at [143, 196] on span "Skip Assigning Tickets" at bounding box center [115, 197] width 82 height 12
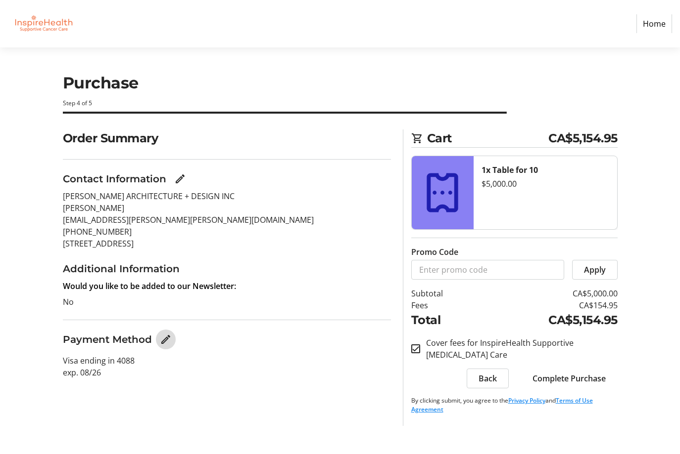
click at [164, 340] on mat-icon "Edit Payment Method" at bounding box center [166, 340] width 12 height 12
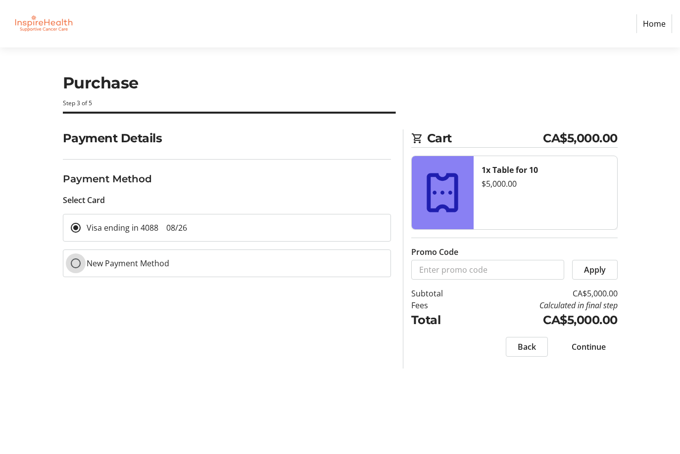
click at [78, 264] on input "New Payment Method" at bounding box center [76, 264] width 10 height 10
radio input "true"
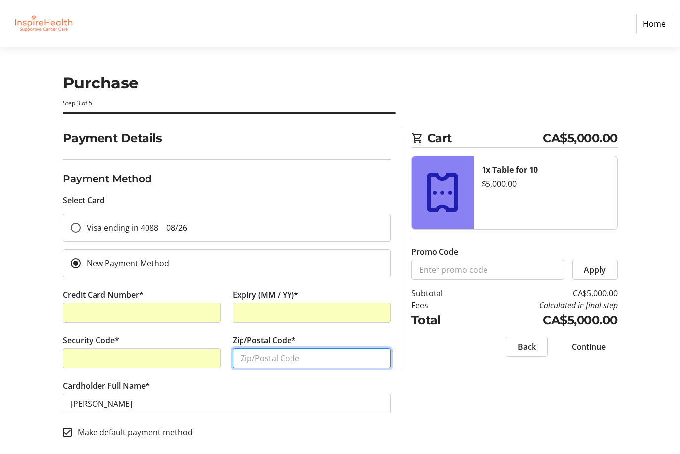
click at [247, 358] on input "Zip/Postal Code*" at bounding box center [311, 359] width 158 height 20
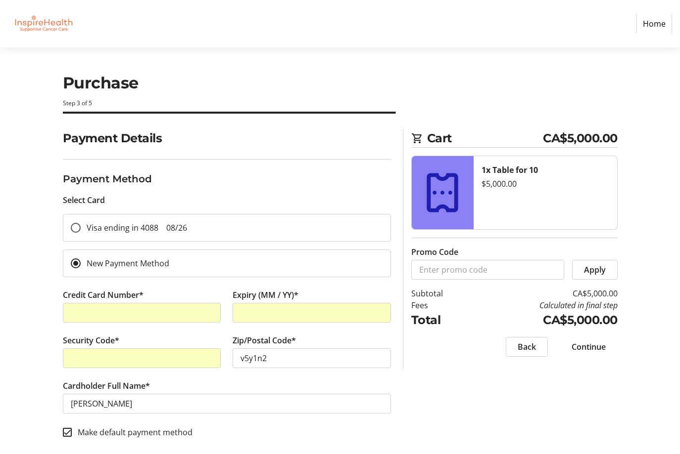
click at [315, 427] on div "Credit Card Number* Expiry (MM / YY)* Security Code* Zip/Postal Code* v5y1n2 Ca…" at bounding box center [227, 363] width 328 height 149
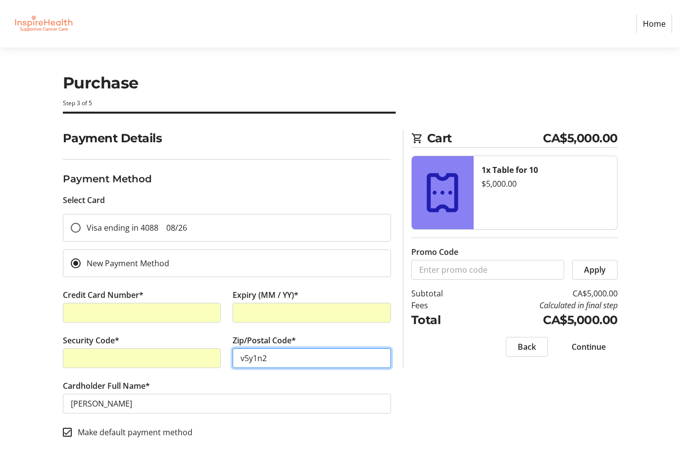
click at [321, 356] on input "v5y1n2" at bounding box center [311, 359] width 158 height 20
type input "v"
type input "V5Y 1N2"
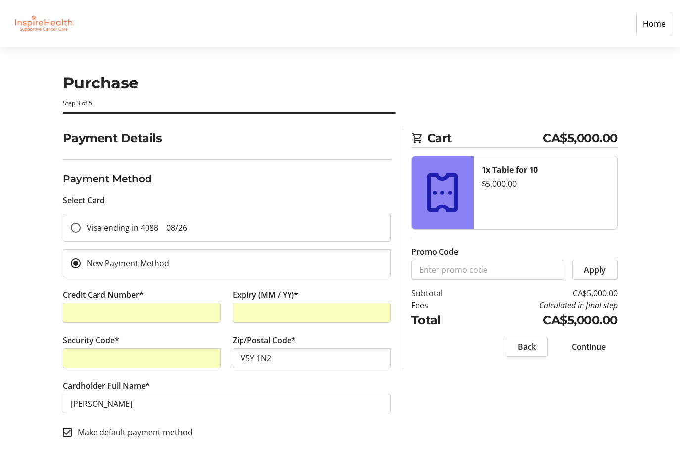
click at [586, 348] on span "Continue" at bounding box center [588, 347] width 34 height 12
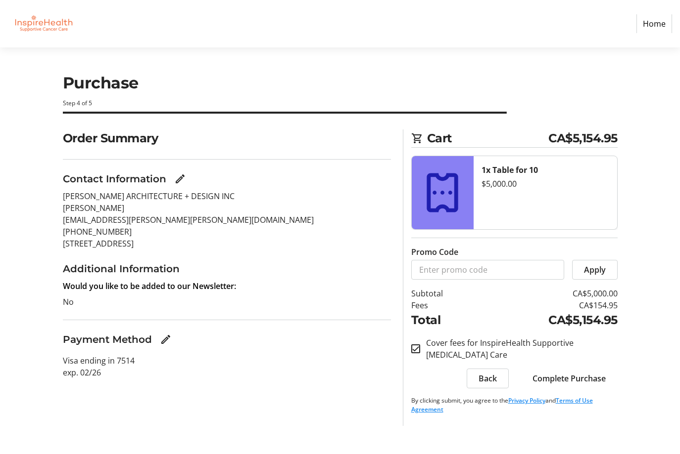
click at [415, 350] on input "Cover fees for InspireHealth Supportive Cancer Care" at bounding box center [415, 349] width 9 height 9
click at [417, 348] on input "Cover fees for InspireHealth Supportive Cancer Care" at bounding box center [415, 349] width 9 height 9
checkbox input "true"
click at [567, 379] on span "Complete Purchase" at bounding box center [568, 379] width 73 height 12
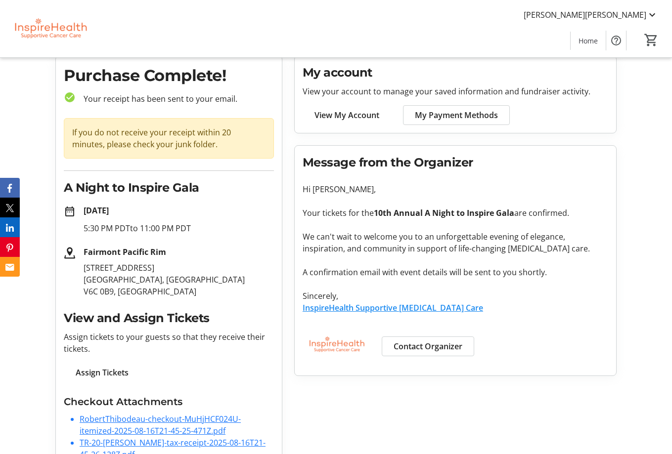
scroll to position [65, 0]
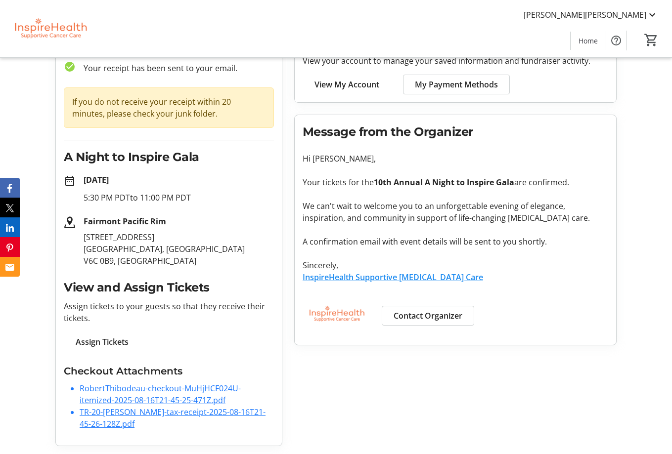
click at [194, 391] on link "RobertThibodeau-checkout-MuHjHCF024U-itemized-2025-08-16T21-45-25-471Z.pdf" at bounding box center [160, 394] width 161 height 23
click at [200, 413] on link "TR-20-Robert-Thibodeau-tax-receipt-2025-08-16T21-45-26-128Z.pdf" at bounding box center [173, 418] width 186 height 23
